Goal: Task Accomplishment & Management: Manage account settings

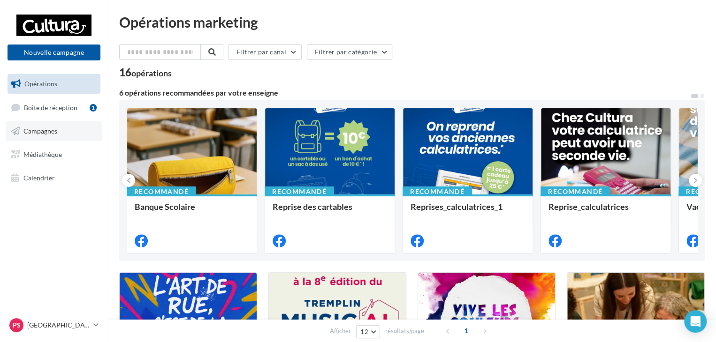
click at [50, 129] on span "Campagnes" at bounding box center [40, 131] width 34 height 8
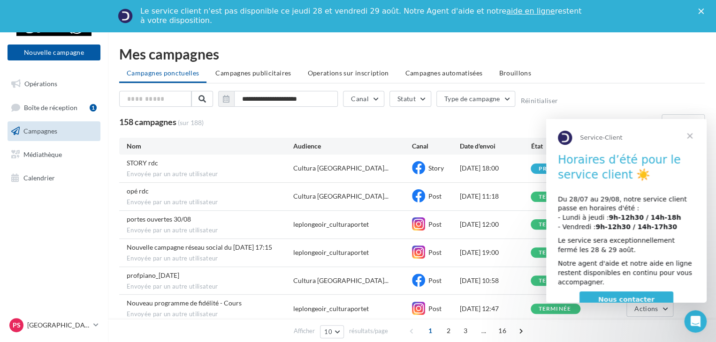
click at [53, 134] on span "Campagnes" at bounding box center [40, 131] width 34 height 8
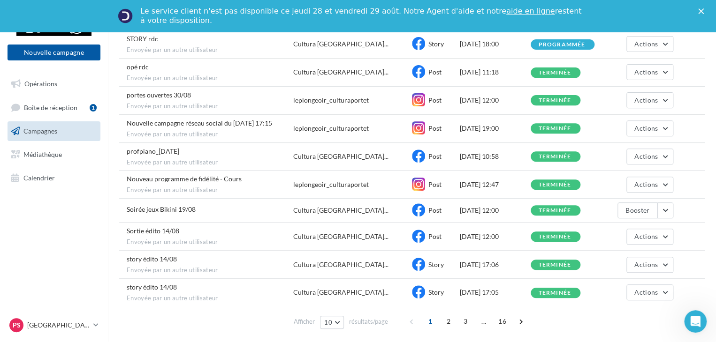
scroll to position [153, 0]
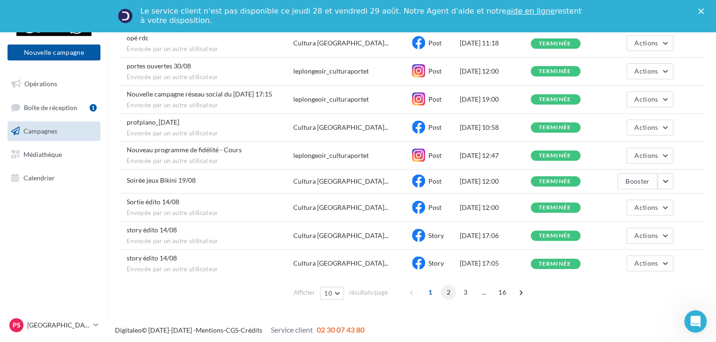
click at [446, 292] on span "2" at bounding box center [448, 292] width 15 height 15
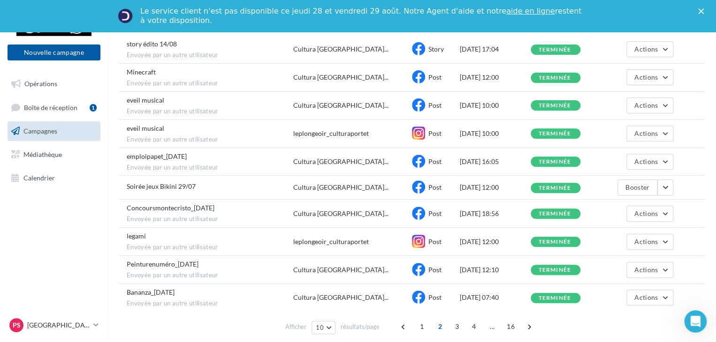
scroll to position [141, 0]
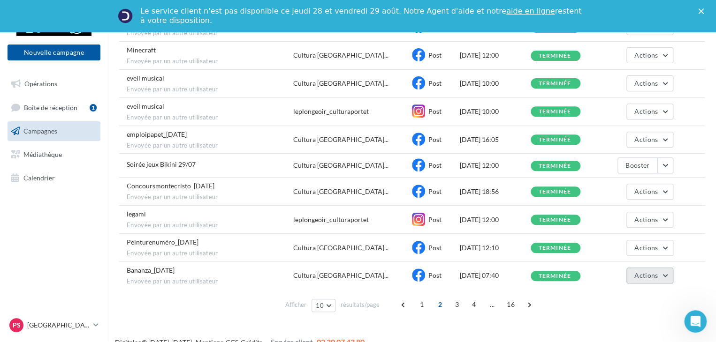
click at [666, 274] on button "Actions" at bounding box center [649, 276] width 47 height 16
click at [630, 292] on button "Voir les résultats" at bounding box center [626, 298] width 94 height 24
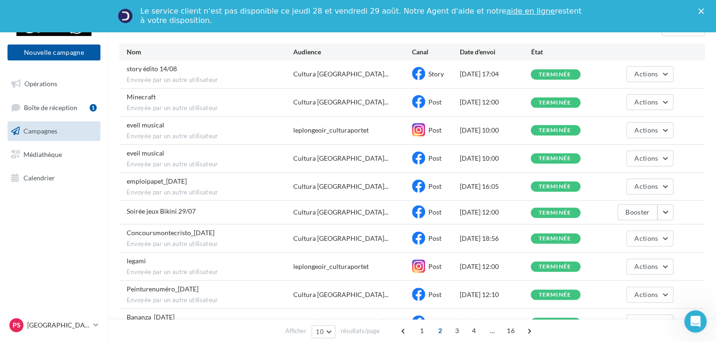
scroll to position [141, 0]
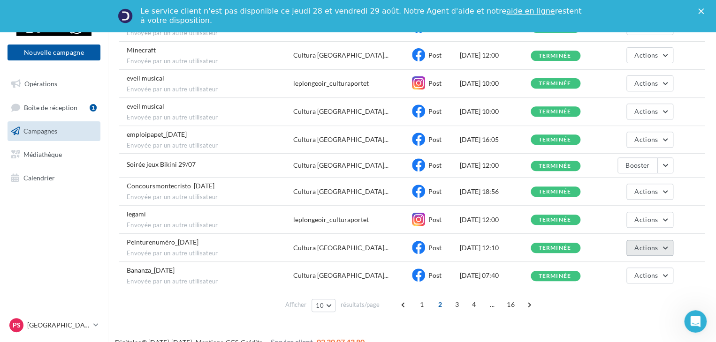
click at [667, 248] on button "Actions" at bounding box center [649, 248] width 47 height 16
click at [640, 261] on button "Voir les résultats" at bounding box center [626, 270] width 94 height 24
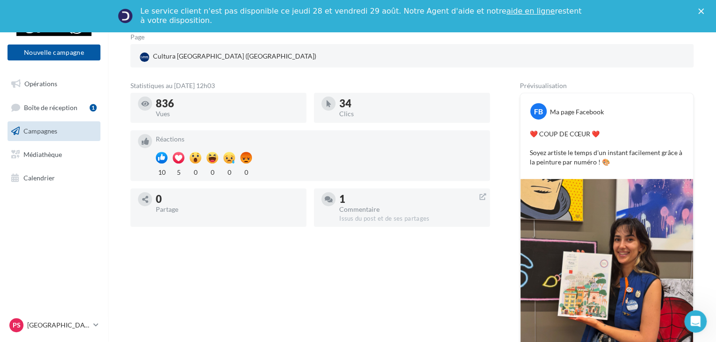
scroll to position [188, 0]
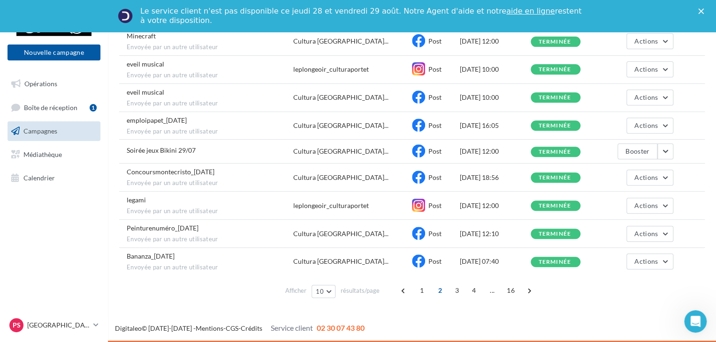
scroll to position [94, 0]
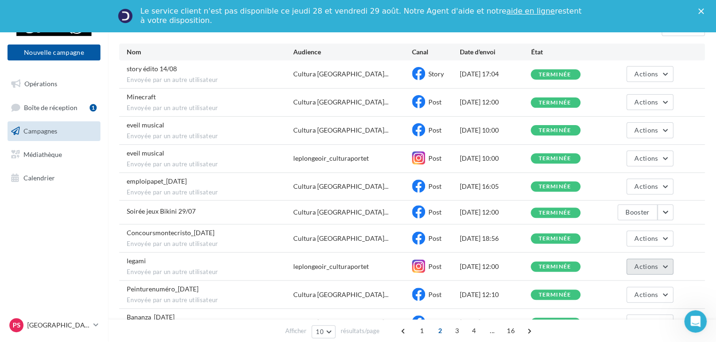
click at [669, 264] on button "Actions" at bounding box center [649, 267] width 47 height 16
click at [633, 283] on button "Voir les résultats" at bounding box center [626, 289] width 94 height 24
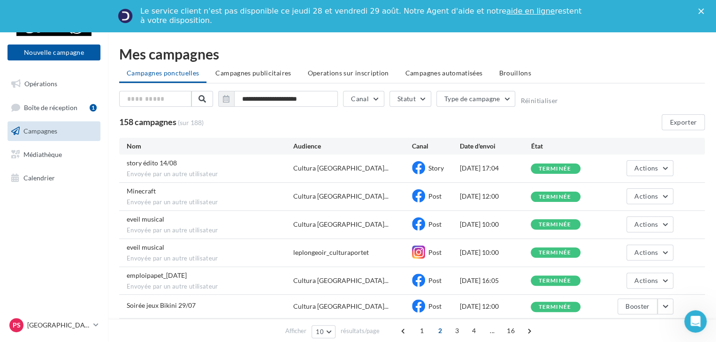
scroll to position [94, 0]
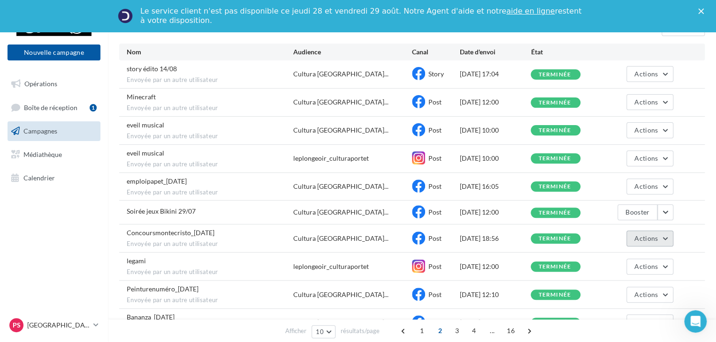
click at [661, 237] on button "Actions" at bounding box center [649, 239] width 47 height 16
click at [614, 255] on button "Voir les résultats" at bounding box center [626, 261] width 94 height 24
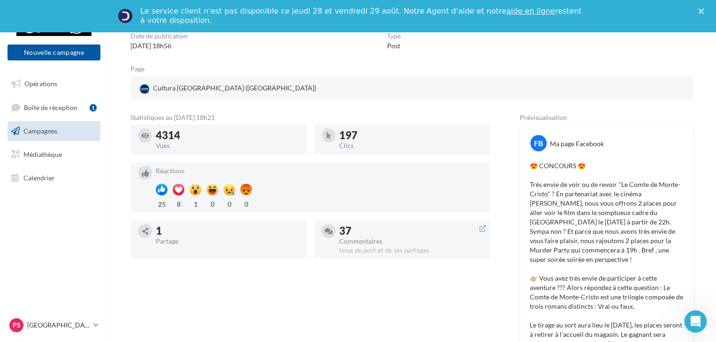
scroll to position [47, 0]
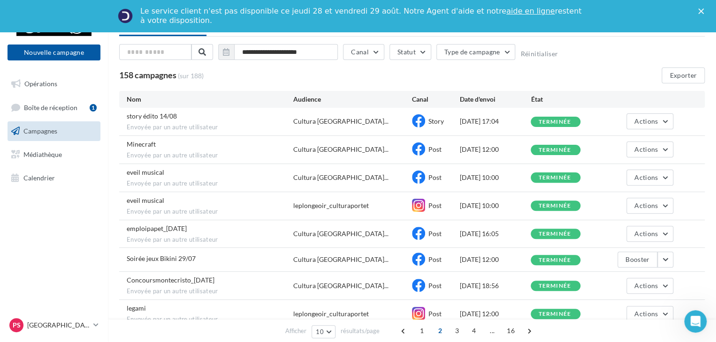
scroll to position [94, 0]
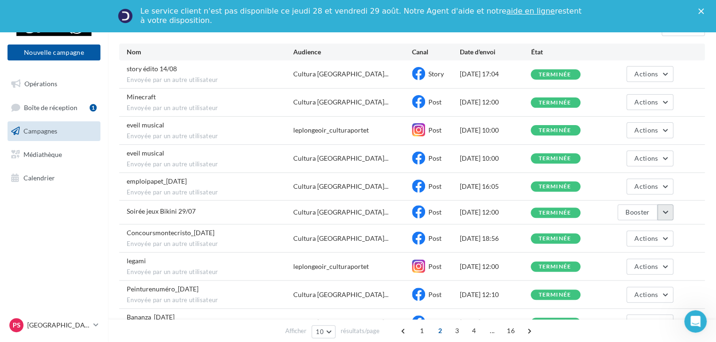
click at [663, 211] on button "button" at bounding box center [665, 213] width 16 height 16
click at [621, 230] on button "Voir les résultats" at bounding box center [626, 234] width 94 height 24
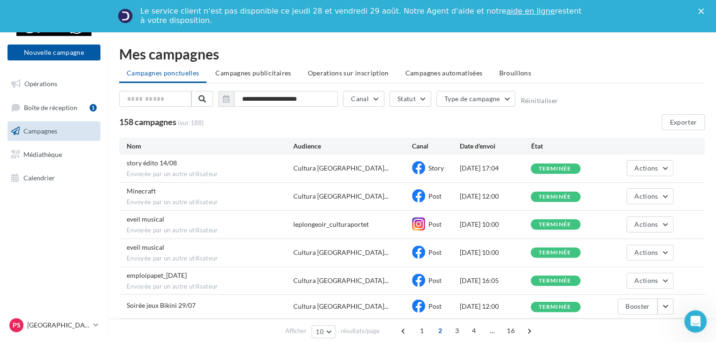
scroll to position [94, 0]
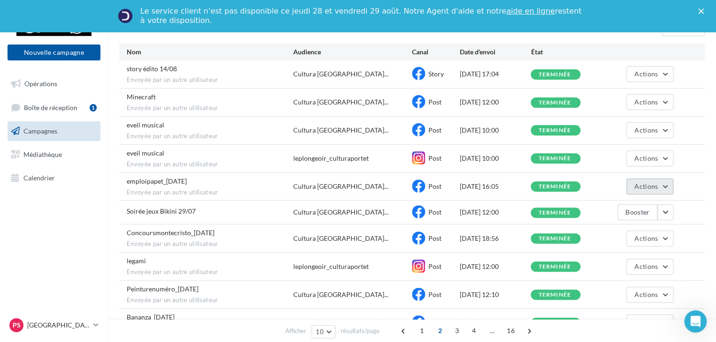
click at [655, 182] on span "Actions" at bounding box center [645, 186] width 23 height 8
click at [635, 204] on button "Voir les résultats" at bounding box center [626, 209] width 94 height 24
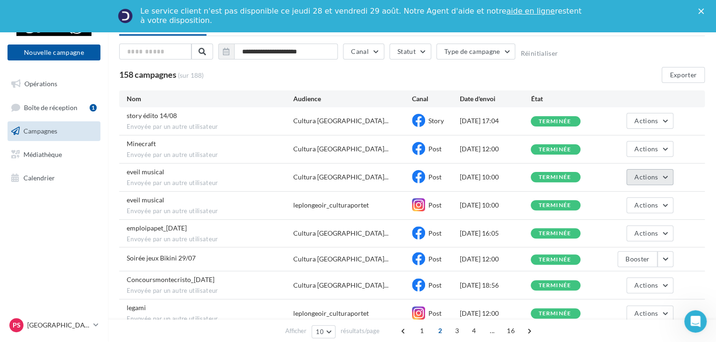
click at [662, 175] on button "Actions" at bounding box center [649, 177] width 47 height 16
click at [630, 194] on button "Voir les résultats" at bounding box center [626, 199] width 94 height 24
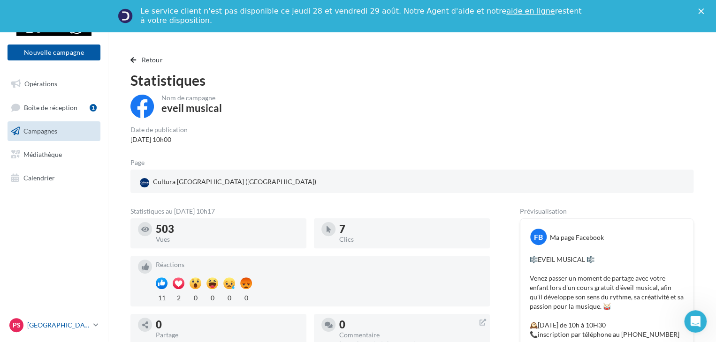
click at [94, 322] on icon at bounding box center [95, 325] width 5 height 8
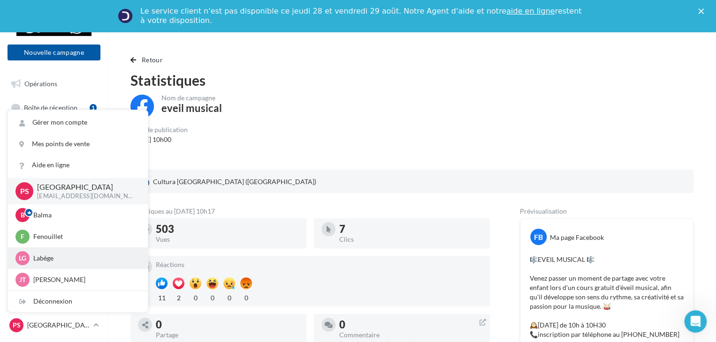
click at [52, 258] on p "Labège" at bounding box center [84, 258] width 103 height 9
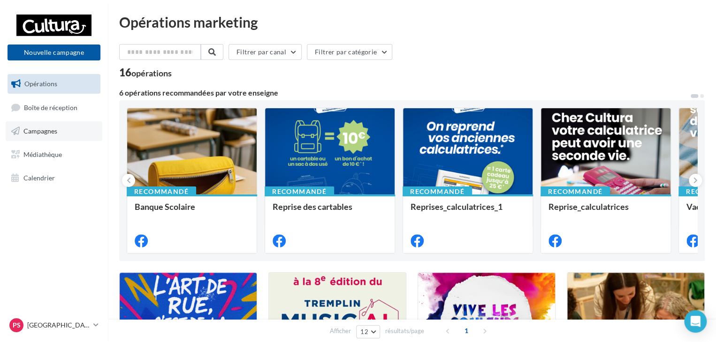
click at [44, 136] on link "Campagnes" at bounding box center [54, 132] width 97 height 20
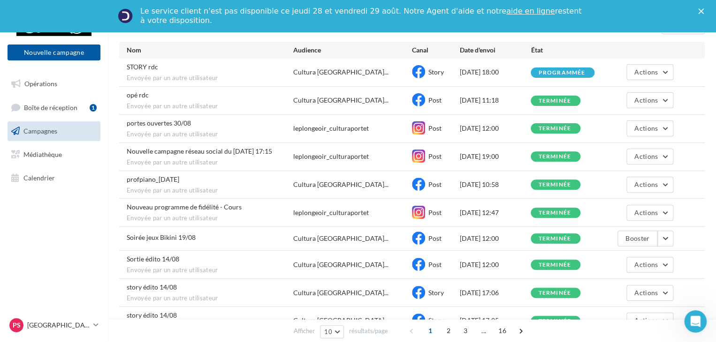
scroll to position [141, 0]
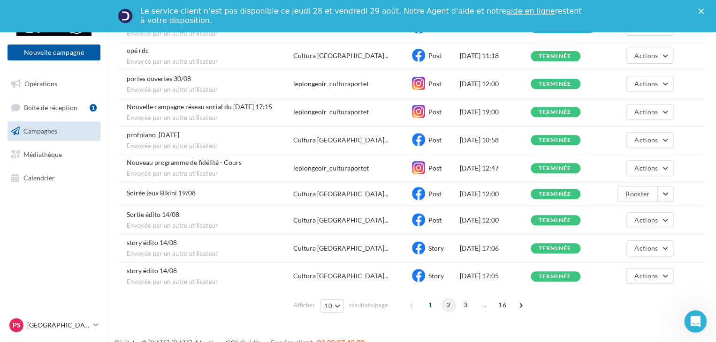
click at [446, 304] on span "2" at bounding box center [448, 305] width 15 height 15
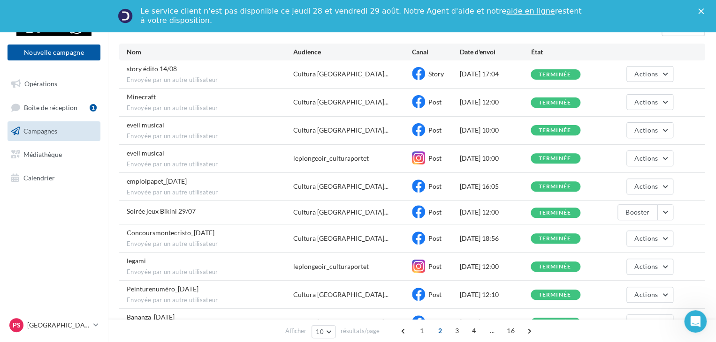
scroll to position [153, 0]
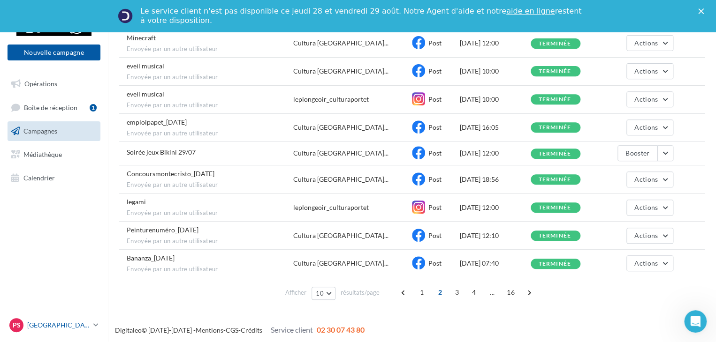
click at [87, 321] on p "[GEOGRAPHIC_DATA]" at bounding box center [58, 325] width 62 height 9
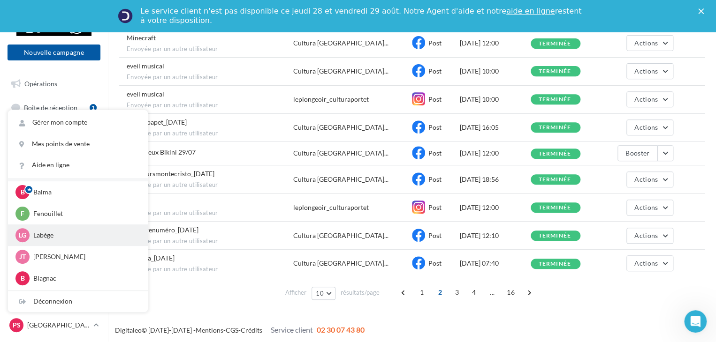
scroll to position [43, 0]
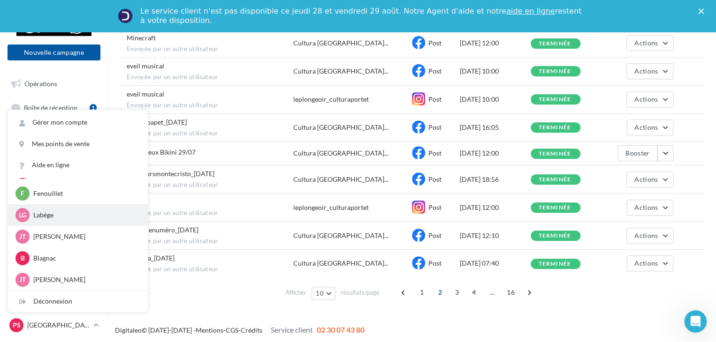
click at [47, 215] on p "Labège" at bounding box center [84, 215] width 103 height 9
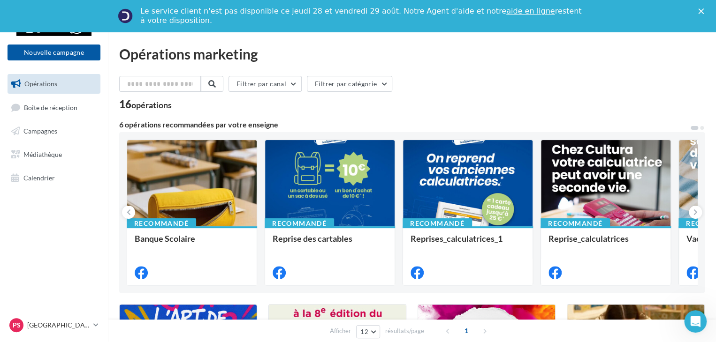
click at [101, 328] on div "Ps Portet sur Garonne [EMAIL_ADDRESS][DOMAIN_NAME]" at bounding box center [54, 330] width 108 height 26
click at [94, 323] on icon at bounding box center [95, 325] width 5 height 8
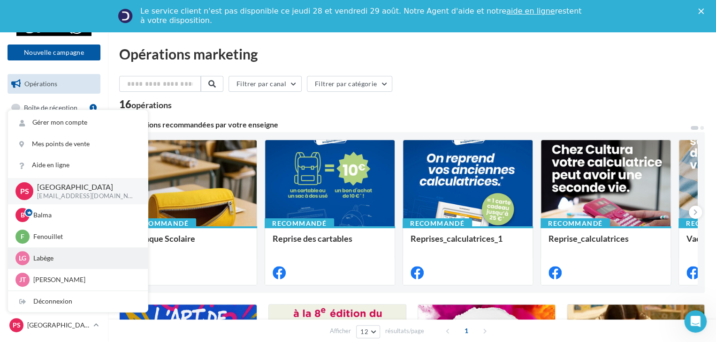
click at [38, 252] on div "Lg Labège j.tenat2@cultura.fr" at bounding box center [77, 258] width 125 height 14
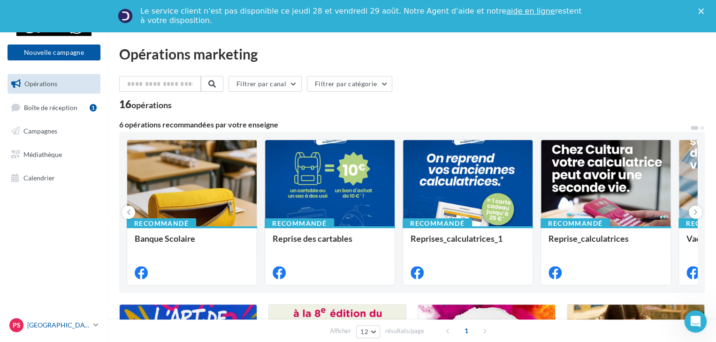
click at [93, 327] on link "Ps Portet sur Garonne [EMAIL_ADDRESS][DOMAIN_NAME]" at bounding box center [54, 326] width 93 height 18
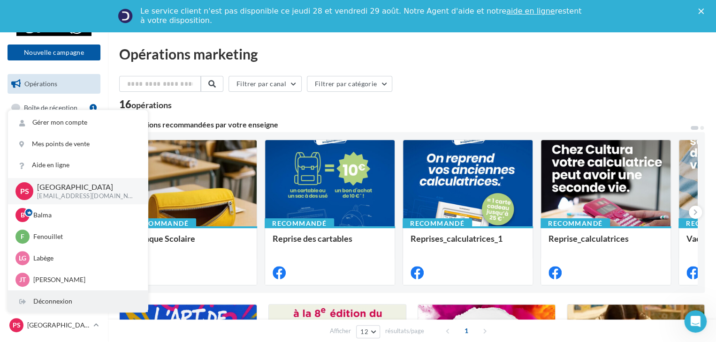
click at [50, 299] on div "Déconnexion" at bounding box center [78, 301] width 140 height 21
